Goal: Task Accomplishment & Management: Complete application form

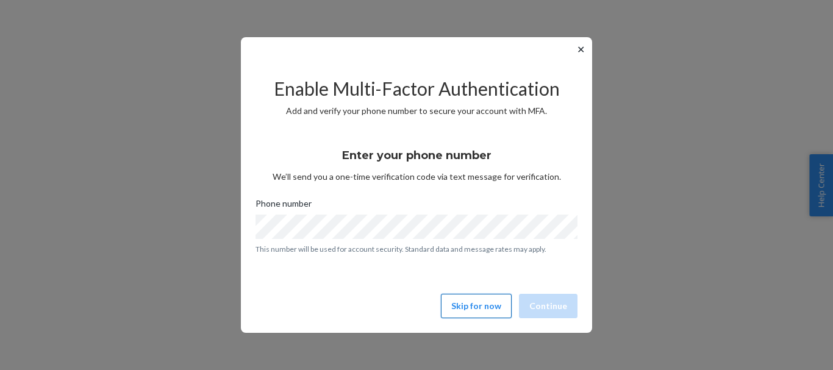
click at [488, 302] on button "Skip for now" at bounding box center [476, 306] width 71 height 24
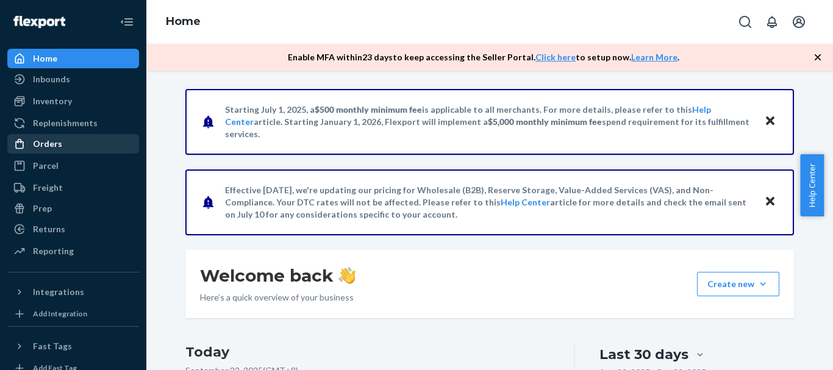
click at [57, 146] on div "Orders" at bounding box center [47, 144] width 29 height 12
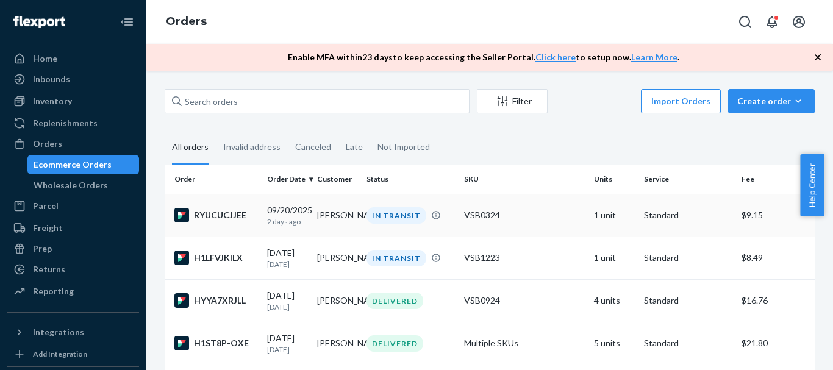
click at [213, 215] on div "RYUCUCJJEE" at bounding box center [215, 215] width 83 height 15
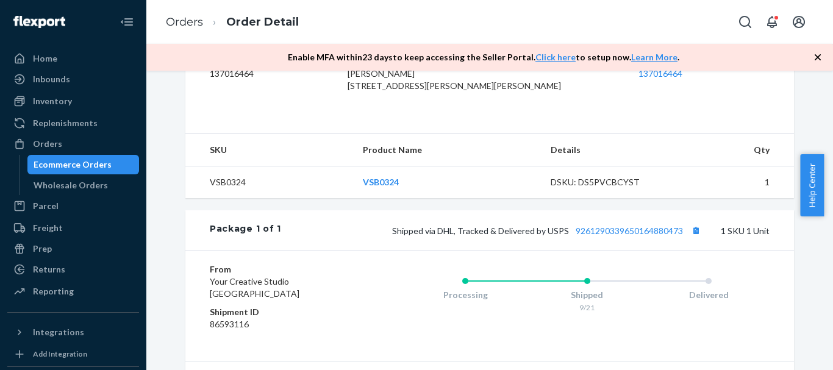
scroll to position [341, 0]
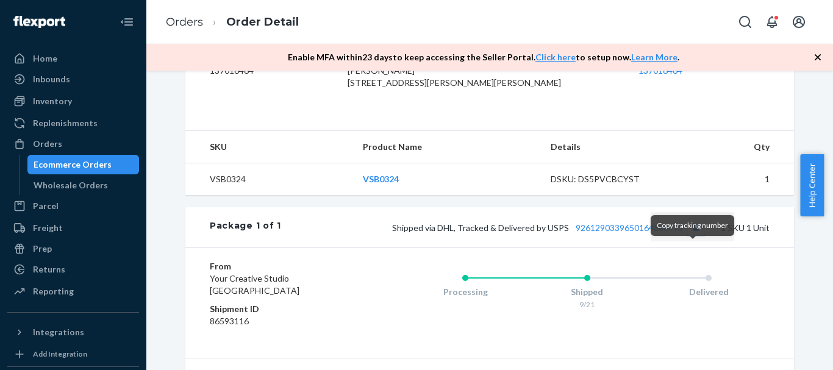
click at [694, 235] on button "Copy tracking number" at bounding box center [696, 227] width 16 height 16
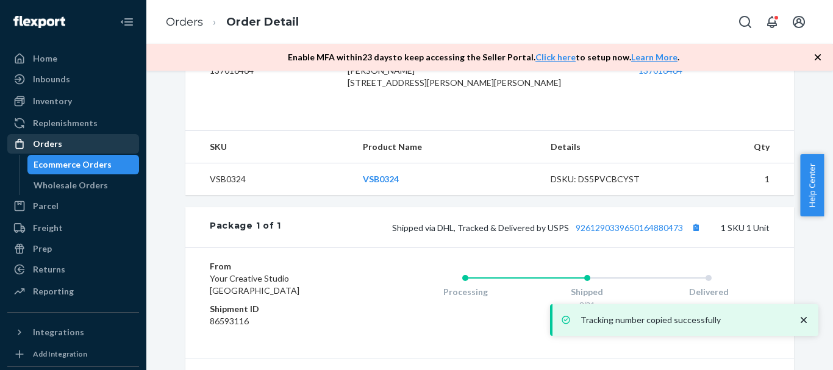
click at [49, 137] on div "Orders" at bounding box center [73, 143] width 129 height 17
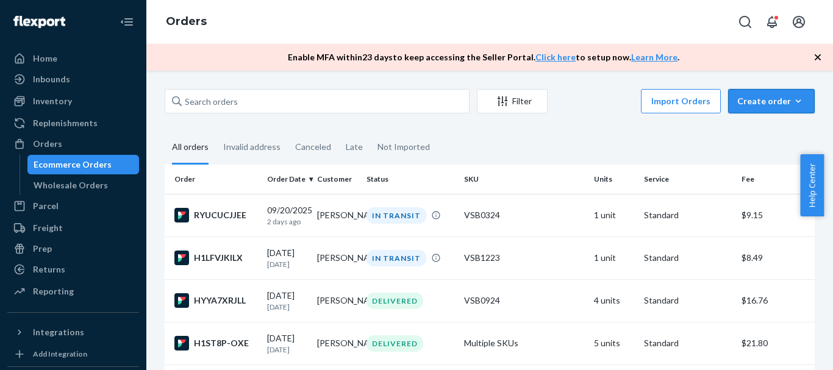
click at [762, 101] on div "Create order" at bounding box center [771, 101] width 68 height 12
click at [771, 129] on span "Ecommerce order" at bounding box center [779, 130] width 76 height 9
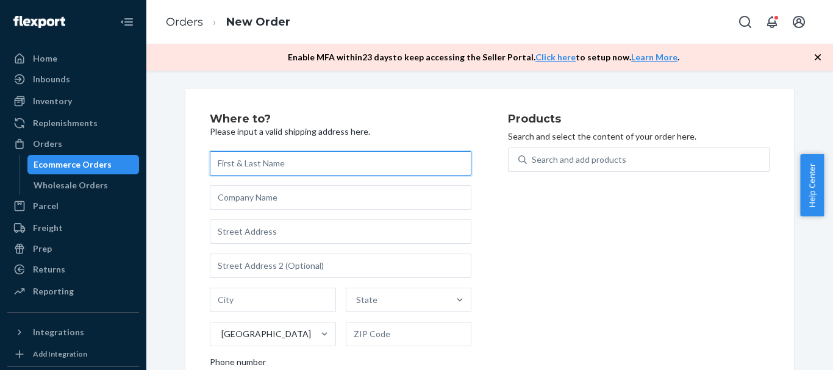
paste input "[PERSON_NAME]"
type input "[PERSON_NAME]"
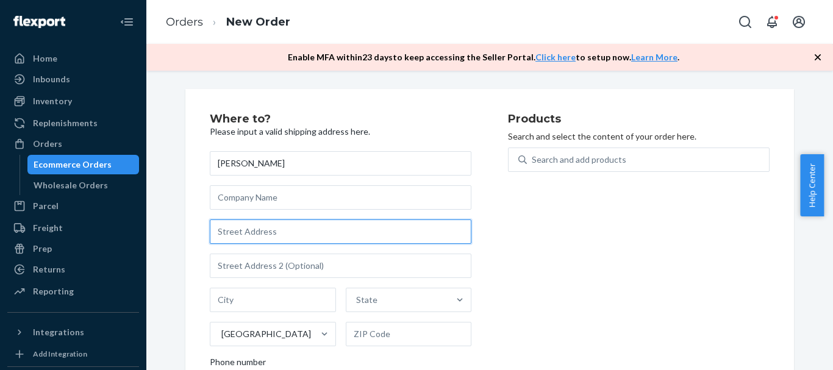
drag, startPoint x: 286, startPoint y: 230, endPoint x: 315, endPoint y: 205, distance: 38.1
click at [286, 230] on input "text" at bounding box center [340, 231] width 261 height 24
paste input "[STREET_ADDRESS]"
type input "[STREET_ADDRESS]"
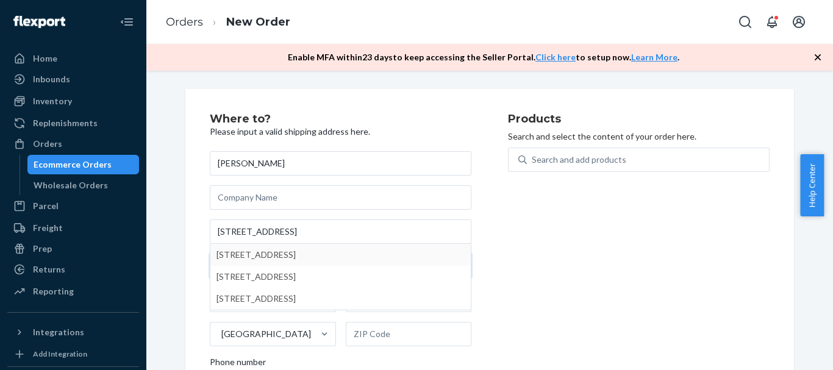
type input "188-415"
type input "Keaau"
type input "[STREET_ADDRESS]"
type input "[US_STATE]"
type input "96749"
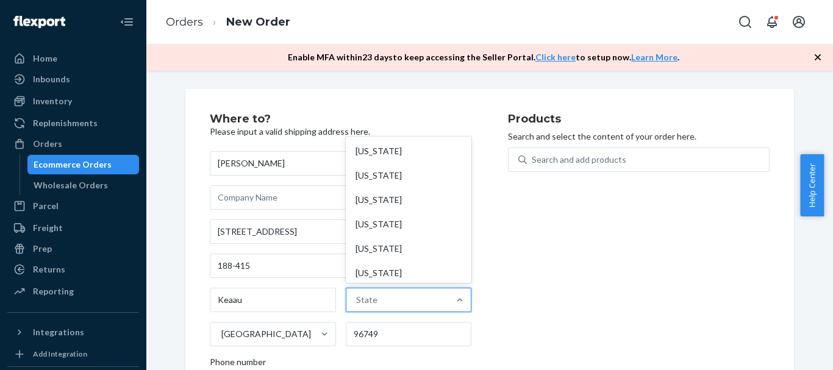
type input "[US_STATE]"
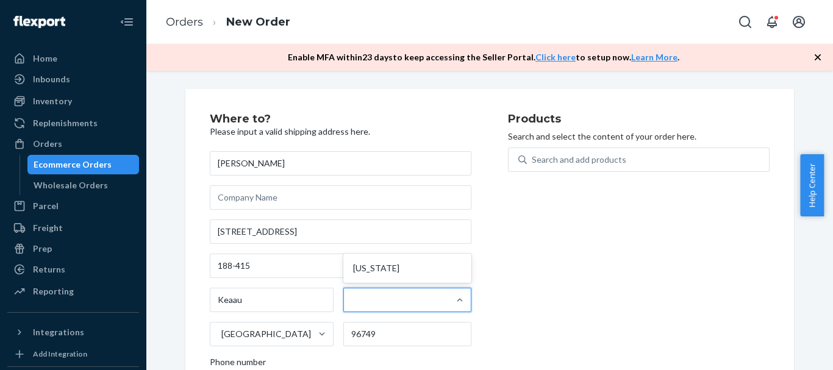
click at [598, 268] on div "Products Search and select the content of your order here. Search and add produ…" at bounding box center [638, 277] width 261 height 328
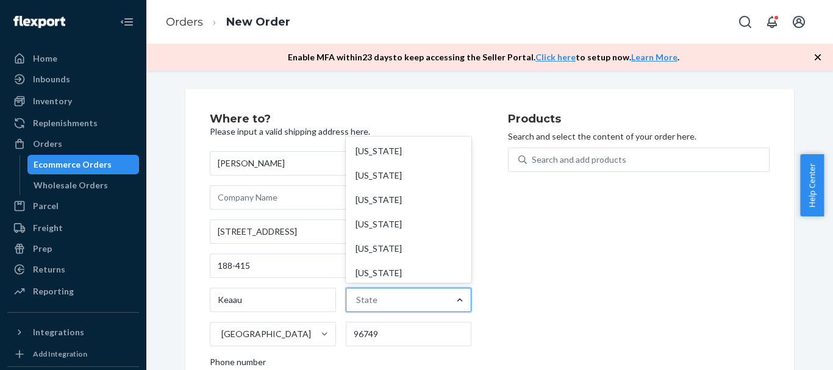
click at [449, 302] on div at bounding box center [460, 300] width 22 height 12
click at [357, 302] on input "option [US_STATE] focused, 1 of 59. 59 results available. Use Up and Down to ch…" at bounding box center [356, 300] width 1 height 12
type input "[US_STATE]"
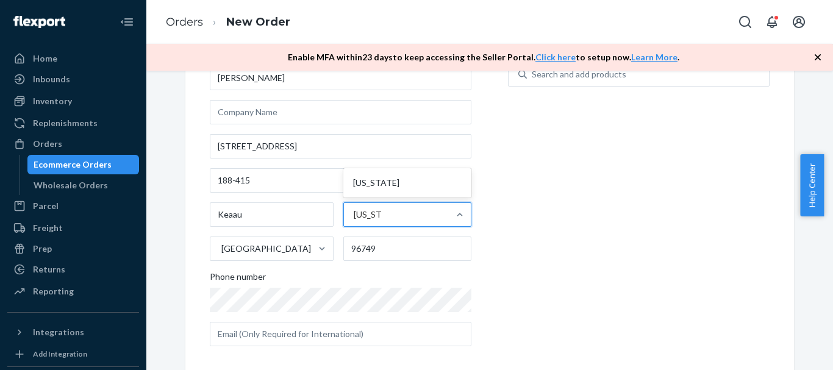
scroll to position [87, 0]
click at [650, 263] on div "Products Search and select the content of your order here. Search and add produ…" at bounding box center [638, 191] width 261 height 328
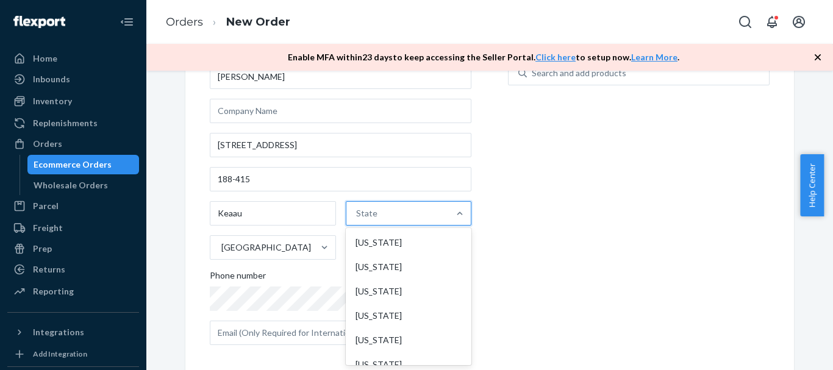
click at [440, 208] on div "State" at bounding box center [397, 213] width 103 height 24
click at [357, 208] on input "option [US_STATE] focused, 1 of 59. 59 results available. Use Up and Down to ch…" at bounding box center [356, 213] width 1 height 12
type input "[US_STATE]"
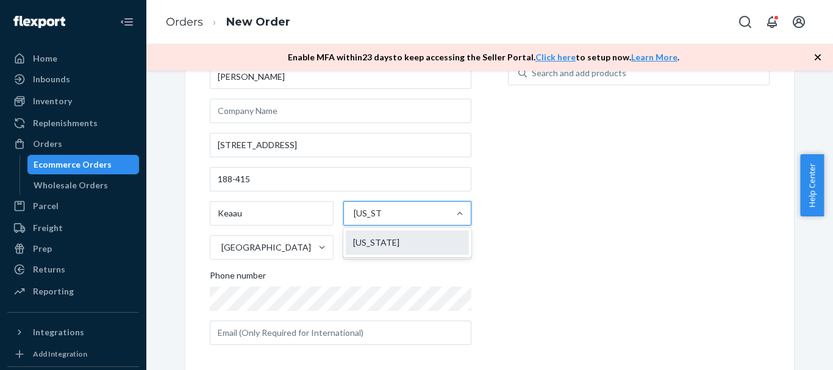
click at [390, 246] on div "[US_STATE]" at bounding box center [407, 242] width 123 height 24
click at [381, 219] on input "[US_STATE]" at bounding box center [367, 213] width 27 height 12
click at [591, 232] on div "Products Search and select the content of your order here. Search and add produ…" at bounding box center [638, 191] width 261 height 328
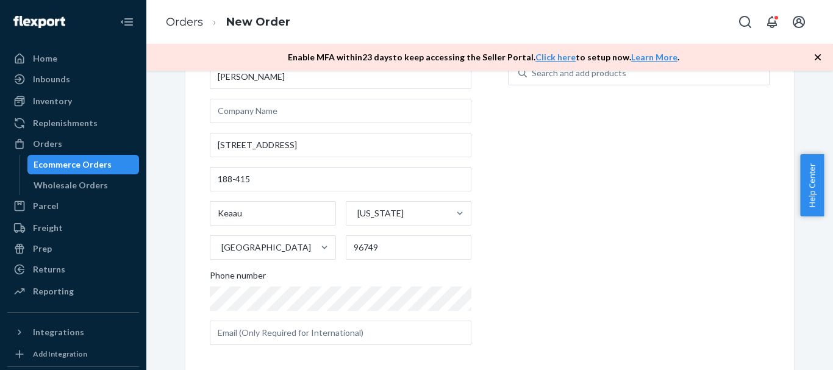
drag, startPoint x: 828, startPoint y: 187, endPoint x: 832, endPoint y: 154, distance: 33.2
click at [832, 154] on div "Help Center" at bounding box center [816, 185] width 33 height 62
drag, startPoint x: 828, startPoint y: 185, endPoint x: 832, endPoint y: 154, distance: 30.8
click at [832, 154] on div "Help Center" at bounding box center [816, 185] width 33 height 62
drag, startPoint x: 828, startPoint y: 165, endPoint x: 832, endPoint y: 124, distance: 41.7
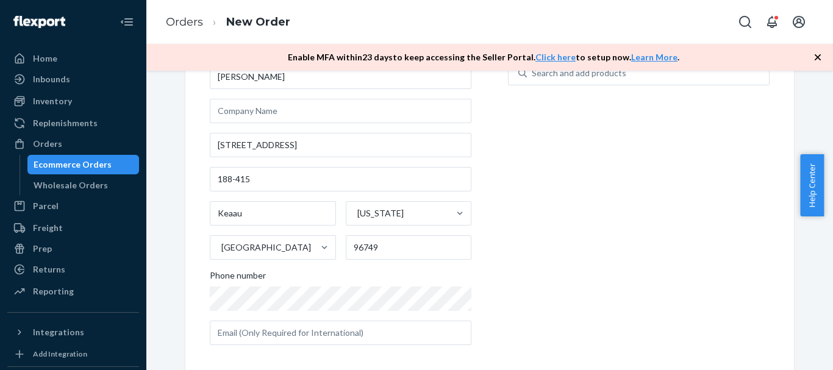
click at [832, 124] on body "Home Inbounds Shipping Plans Problems Inventory Products Replenishments Orders …" at bounding box center [416, 185] width 833 height 370
drag, startPoint x: 828, startPoint y: 155, endPoint x: 828, endPoint y: 122, distance: 32.9
click at [828, 122] on body "Home Inbounds Shipping Plans Problems Inventory Products Replenishments Orders …" at bounding box center [416, 185] width 833 height 370
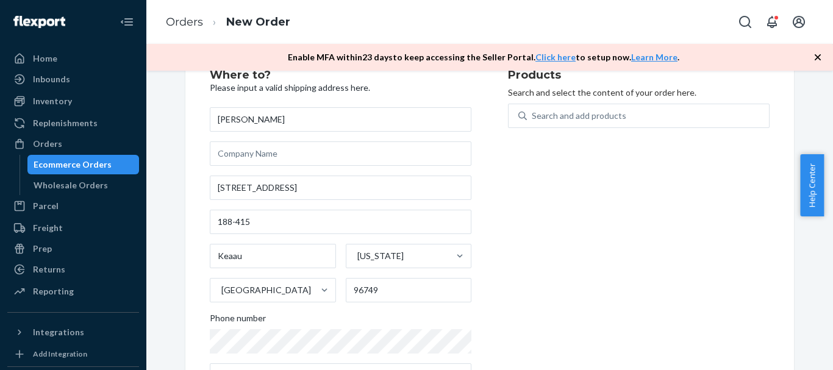
scroll to position [33, 0]
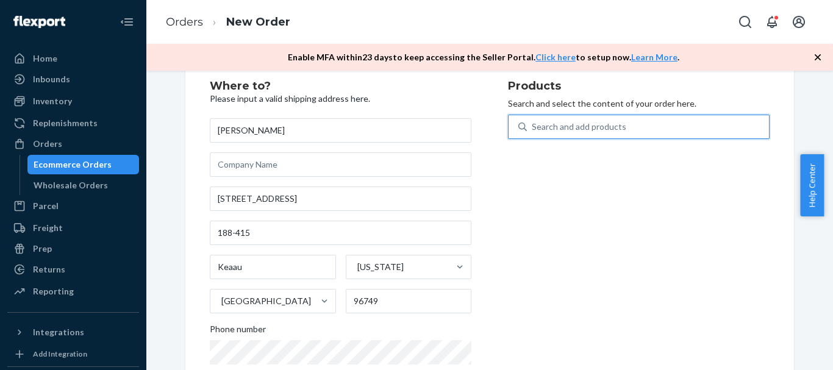
click at [601, 129] on div "Search and add products" at bounding box center [578, 127] width 94 height 12
click at [533, 129] on input "0 results available. Use Up and Down to choose options, press Enter to select t…" at bounding box center [531, 127] width 1 height 12
paste input "VSB0124"
type input "VSB0124"
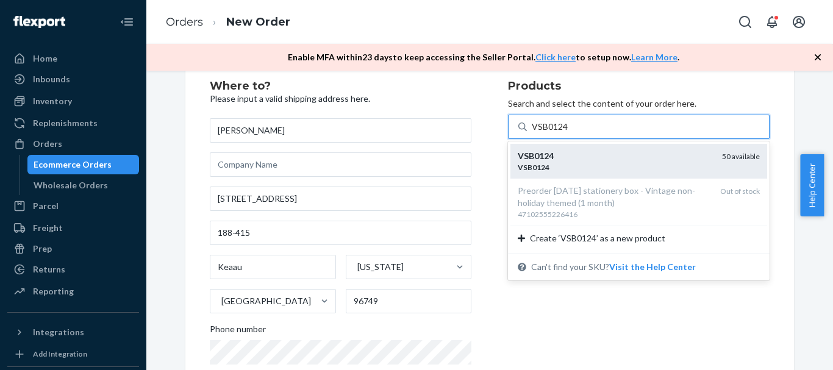
click at [595, 158] on div "VSB0124" at bounding box center [614, 156] width 194 height 12
click at [568, 133] on input "VSB0124" at bounding box center [549, 127] width 37 height 12
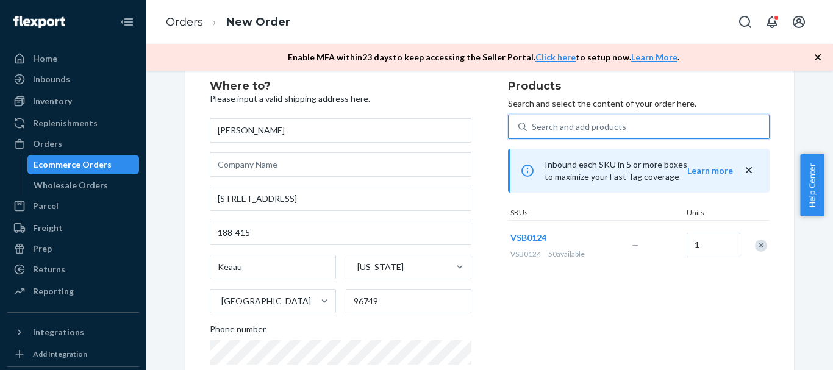
click at [542, 127] on div "Search and add products" at bounding box center [578, 127] width 94 height 12
click at [533, 127] on input "0 results available. Use Up and Down to choose options, press Enter to select t…" at bounding box center [531, 127] width 1 height 12
paste input "VSB0824"
type input "VSB0824"
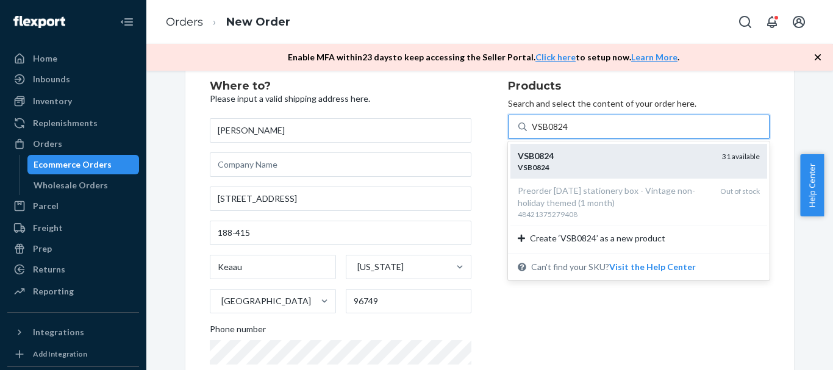
click at [586, 155] on div "VSB0824" at bounding box center [614, 156] width 194 height 12
click at [568, 133] on input "VSB0824" at bounding box center [549, 127] width 37 height 12
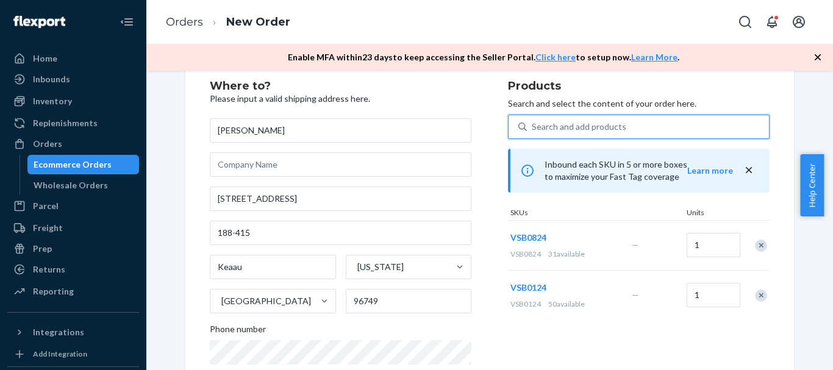
click at [585, 128] on div "Search and add products" at bounding box center [578, 127] width 94 height 12
click at [533, 128] on input "0 results available. Select is focused ,type to refine list, press Down to open…" at bounding box center [531, 127] width 1 height 12
paste input "VSBN1222"
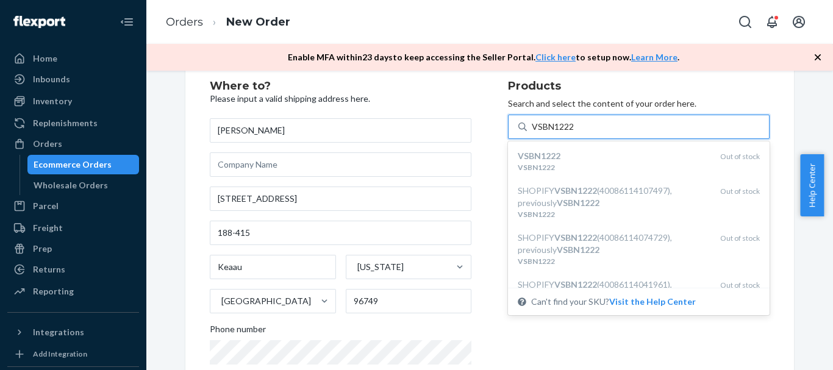
type input "VSBN1222"
click at [735, 65] on div "Enable MFA [DATE] to keep accessing the Seller Portal. Click here to setup now.…" at bounding box center [489, 57] width 686 height 27
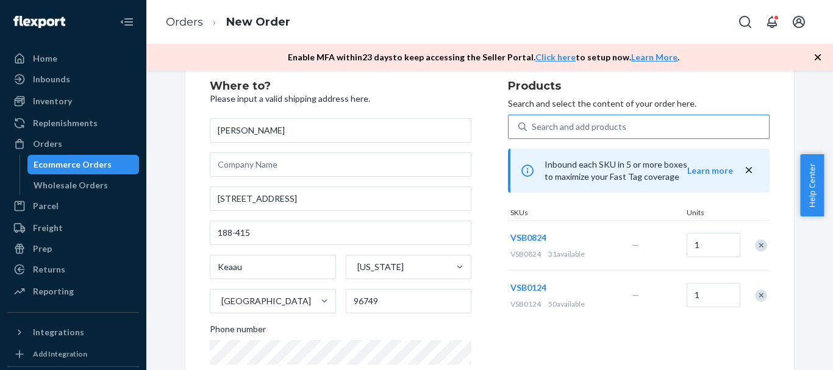
drag, startPoint x: 825, startPoint y: 179, endPoint x: 832, endPoint y: 306, distance: 127.0
click at [832, 305] on body "Home Inbounds Shipping Plans Problems Inventory Products Replenishments Orders …" at bounding box center [416, 185] width 833 height 370
drag, startPoint x: 827, startPoint y: 162, endPoint x: 832, endPoint y: 257, distance: 95.2
click at [832, 257] on body "Home Inbounds Shipping Plans Problems Inventory Products Replenishments Orders …" at bounding box center [416, 185] width 833 height 370
click at [799, 113] on div "Where to? Please input a valid shipping address here. [PERSON_NAME] [STREET_ADD…" at bounding box center [489, 333] width 668 height 554
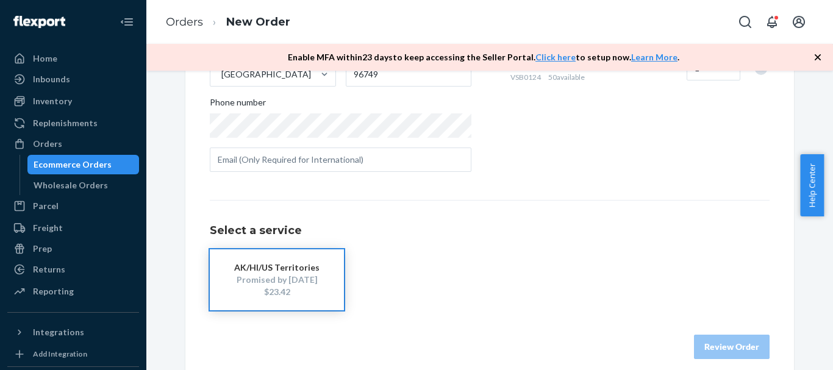
scroll to position [273, 0]
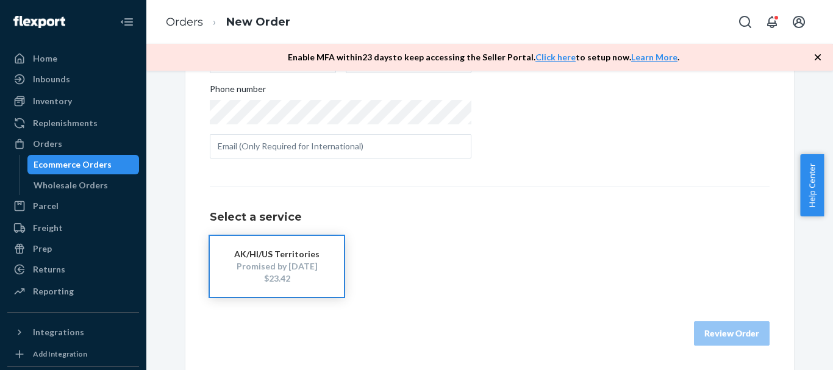
click at [283, 269] on div "Promised by [DATE]" at bounding box center [277, 266] width 98 height 12
click at [741, 336] on button "Review Order" at bounding box center [732, 333] width 76 height 24
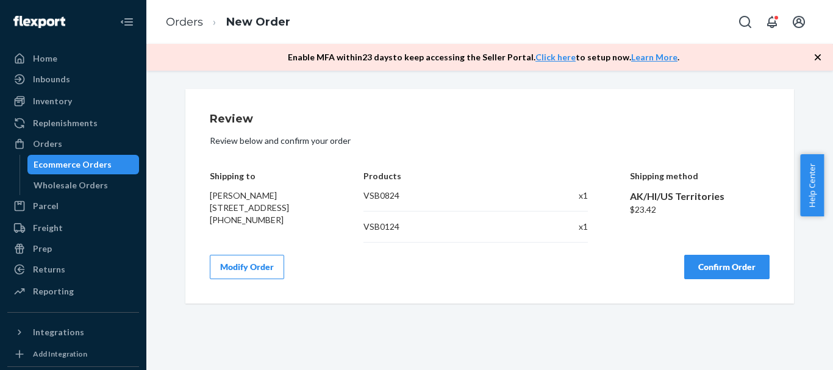
scroll to position [0, 0]
click at [734, 277] on button "Confirm Order" at bounding box center [726, 267] width 85 height 24
